Goal: Task Accomplishment & Management: Use online tool/utility

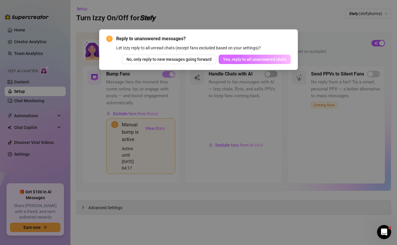
click at [273, 57] on span "Yes, reply to all unanswered chats" at bounding box center [254, 59] width 63 height 5
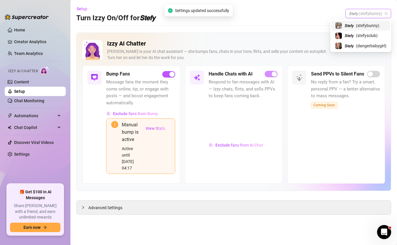
click at [352, 11] on span "𝙎𝙩𝙚𝙛𝙮 (stefybunny)" at bounding box center [368, 13] width 39 height 9
click at [349, 36] on span "𝙎𝙩𝙚𝙛𝙮" at bounding box center [349, 35] width 9 height 6
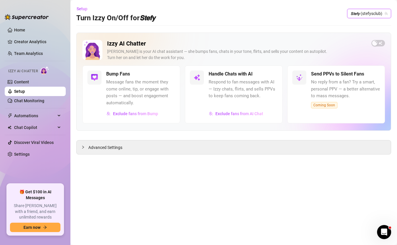
click at [384, 49] on div "Izzy AI Chatter [PERSON_NAME] is your AI chat assistant — she bumps fans, chats…" at bounding box center [234, 53] width 303 height 26
click at [374, 41] on div "button" at bounding box center [374, 43] width 5 height 5
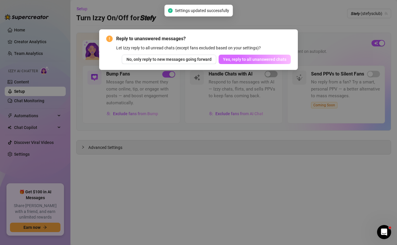
click at [261, 61] on span "Yes, reply to all unanswered chats" at bounding box center [254, 59] width 63 height 5
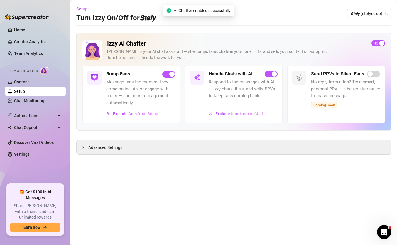
click at [371, 18] on div "Setup Turn Izzy On/Off for 𝙎𝙩𝙚𝙛𝙮 𝙎𝙩𝙚𝙛𝙮 (stefysclub)" at bounding box center [233, 13] width 315 height 19
click at [372, 13] on span "𝙎𝙩𝙚𝙛𝙮 (stefysclub)" at bounding box center [369, 13] width 37 height 9
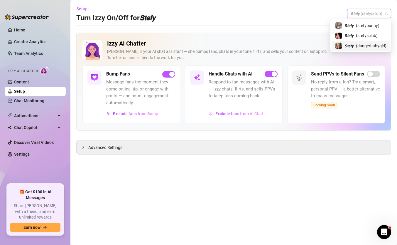
click at [357, 43] on span "( dangerbabygirl )" at bounding box center [371, 46] width 31 height 6
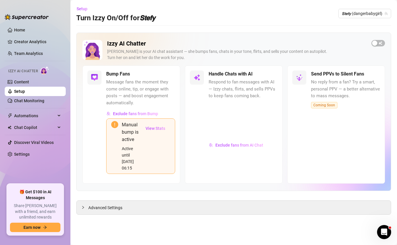
click at [386, 42] on div "Izzy AI Chatter [PERSON_NAME] is your AI chat assistant — she bumps fans, chats…" at bounding box center [233, 112] width 315 height 158
click at [379, 43] on button "button" at bounding box center [379, 43] width 14 height 6
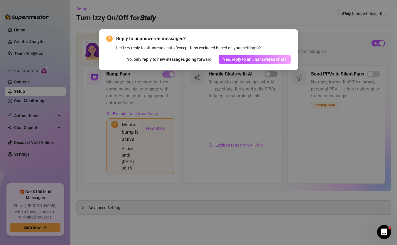
click at [271, 53] on div "Reply to unanswered messages? Let Izzy reply to all unread chats (except fans e…" at bounding box center [198, 49] width 185 height 29
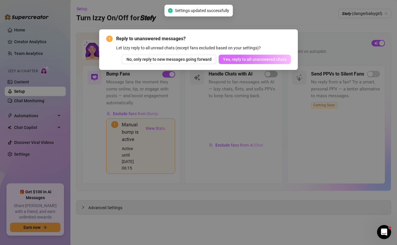
click at [271, 60] on span "Yes, reply to all unanswered chats" at bounding box center [254, 59] width 63 height 5
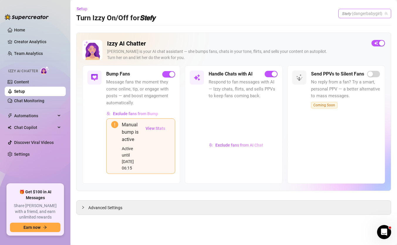
click at [347, 11] on span "𝙎𝙩𝙚𝙛𝙮 (dangerbabygirl)" at bounding box center [365, 13] width 46 height 9
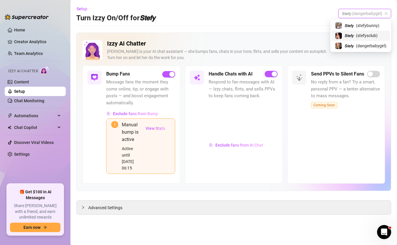
click at [347, 36] on span "𝙎𝙩𝙚𝙛𝙮" at bounding box center [349, 35] width 9 height 6
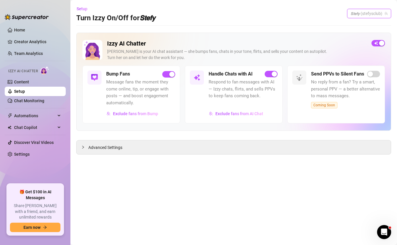
click at [362, 17] on span "𝙎𝙩𝙚𝙛𝙮 (stefysclub)" at bounding box center [369, 13] width 37 height 9
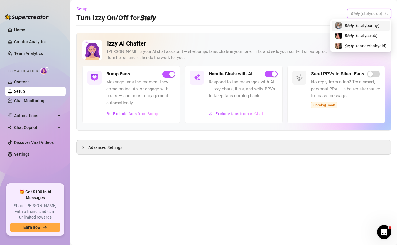
click at [361, 22] on span "( stefybunny )" at bounding box center [367, 25] width 23 height 6
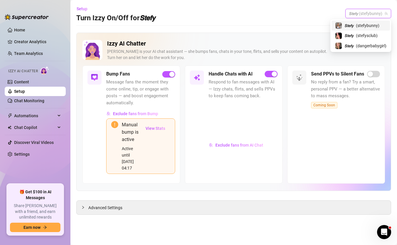
click at [364, 13] on span "𝙎𝙩𝙚𝙛𝙮 (stefybunny)" at bounding box center [368, 13] width 39 height 9
drag, startPoint x: 244, startPoint y: 38, endPoint x: 234, endPoint y: 39, distance: 10.1
click at [244, 38] on div "Izzy AI Chatter [PERSON_NAME] is your AI chat assistant — she bumps fans, chats…" at bounding box center [233, 112] width 315 height 158
